Goal: Navigation & Orientation: Find specific page/section

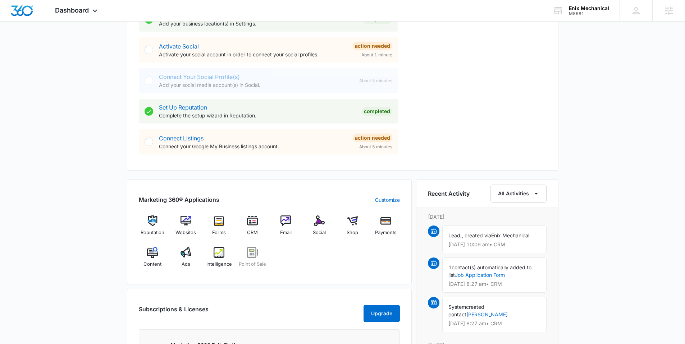
scroll to position [328, 0]
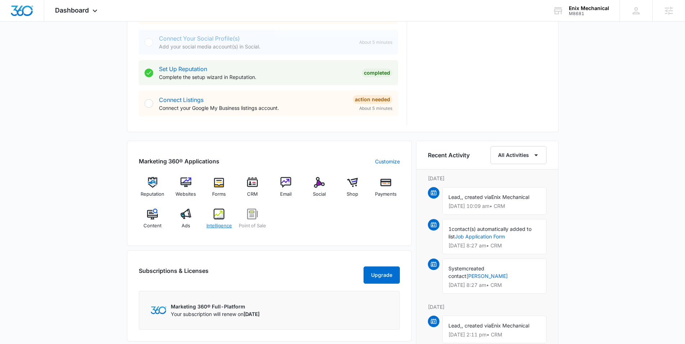
click at [225, 223] on span "Intelligence" at bounding box center [219, 226] width 26 height 7
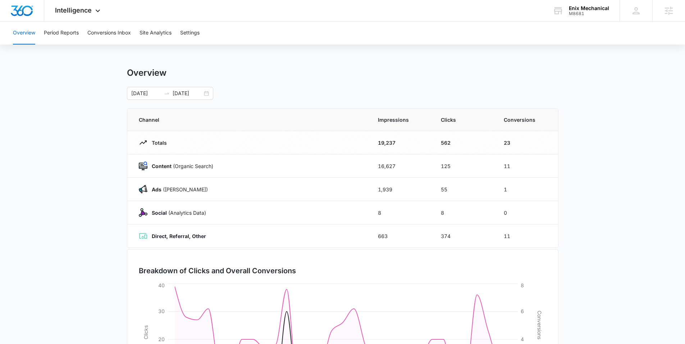
click at [180, 29] on div "Overview Period Reports Conversions Inbox Site Analytics Settings" at bounding box center [343, 33] width 668 height 23
drag, startPoint x: 203, startPoint y: 35, endPoint x: 198, endPoint y: 36, distance: 5.4
click at [203, 35] on div "Overview Period Reports Conversions Inbox Site Analytics Settings" at bounding box center [343, 33] width 668 height 23
click at [196, 35] on button "Settings" at bounding box center [189, 33] width 19 height 23
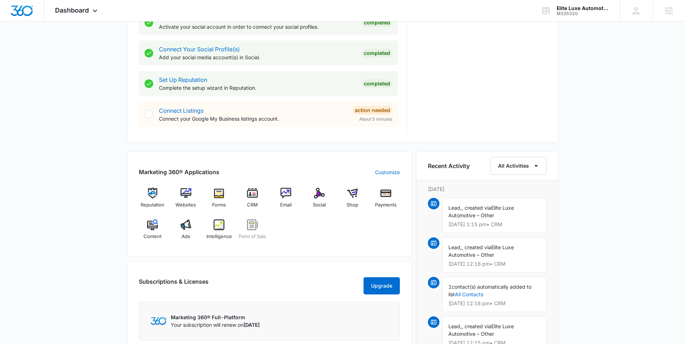
scroll to position [321, 0]
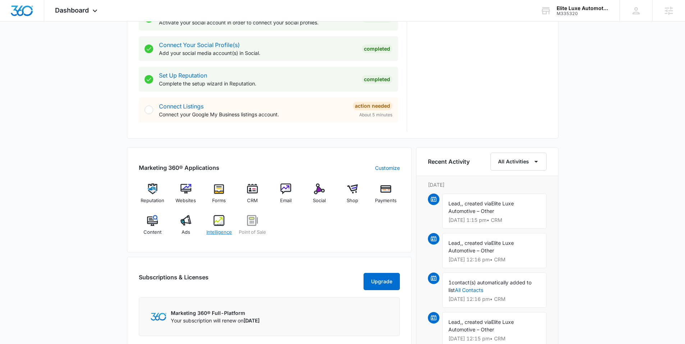
click at [227, 231] on span "Intelligence" at bounding box center [219, 232] width 26 height 7
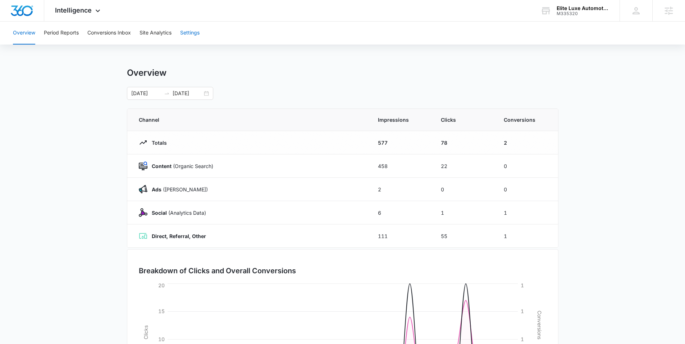
click at [199, 30] on button "Settings" at bounding box center [189, 33] width 19 height 23
